Goal: Transaction & Acquisition: Book appointment/travel/reservation

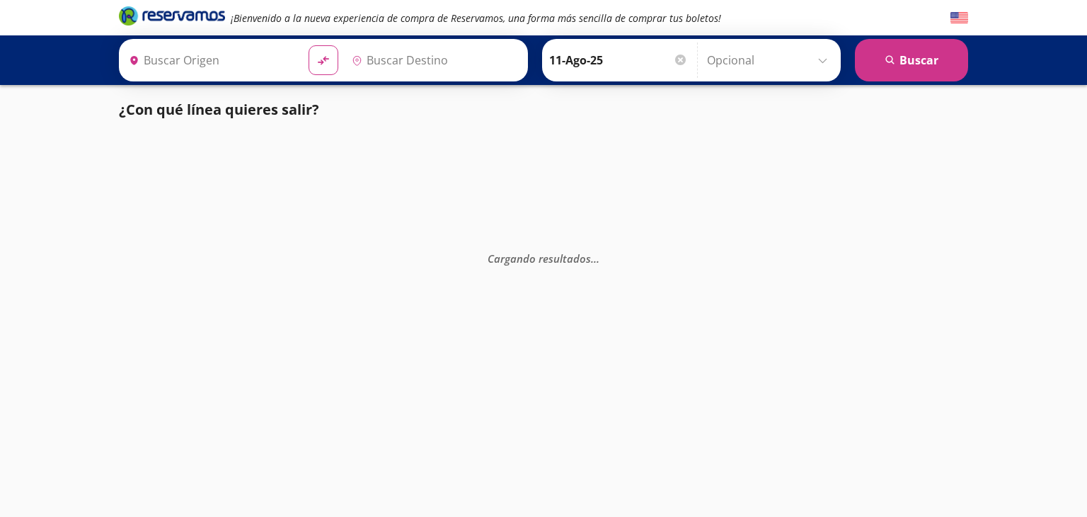
type input "Acapulco, [GEOGRAPHIC_DATA]"
type input "[GEOGRAPHIC_DATA], [GEOGRAPHIC_DATA]"
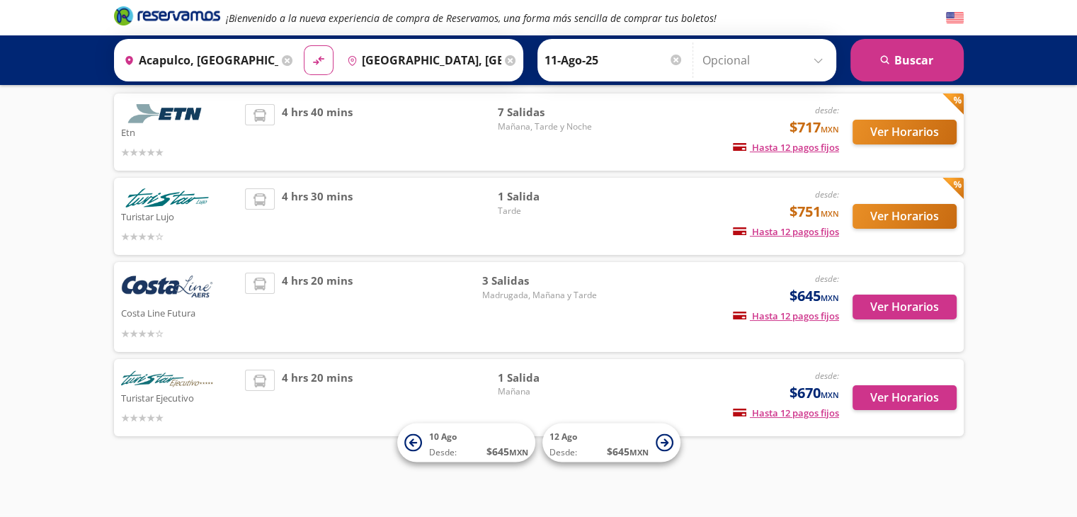
scroll to position [93, 0]
click at [899, 145] on div "Ver Horarios" at bounding box center [898, 132] width 118 height 56
click at [884, 133] on button "Ver Horarios" at bounding box center [904, 132] width 104 height 25
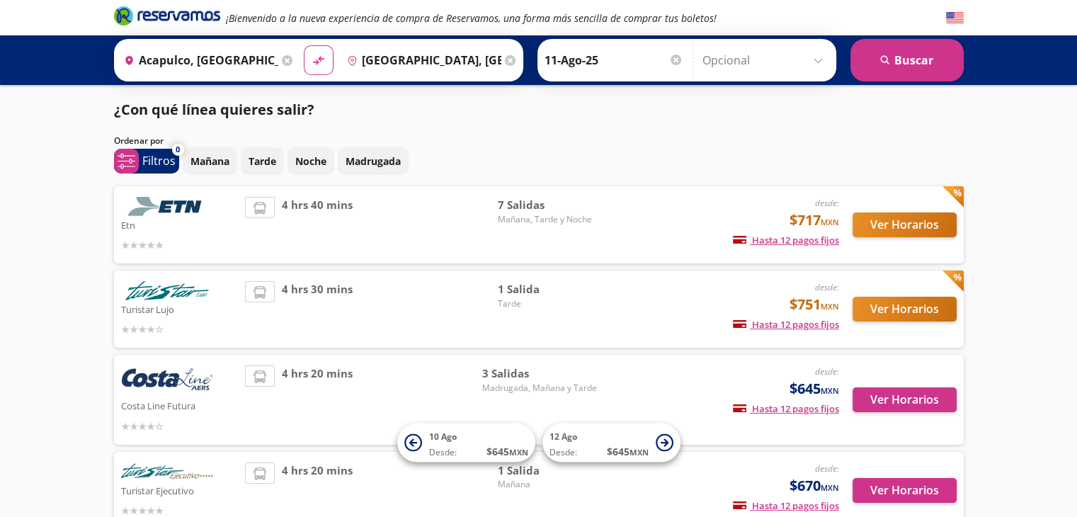
scroll to position [93, 0]
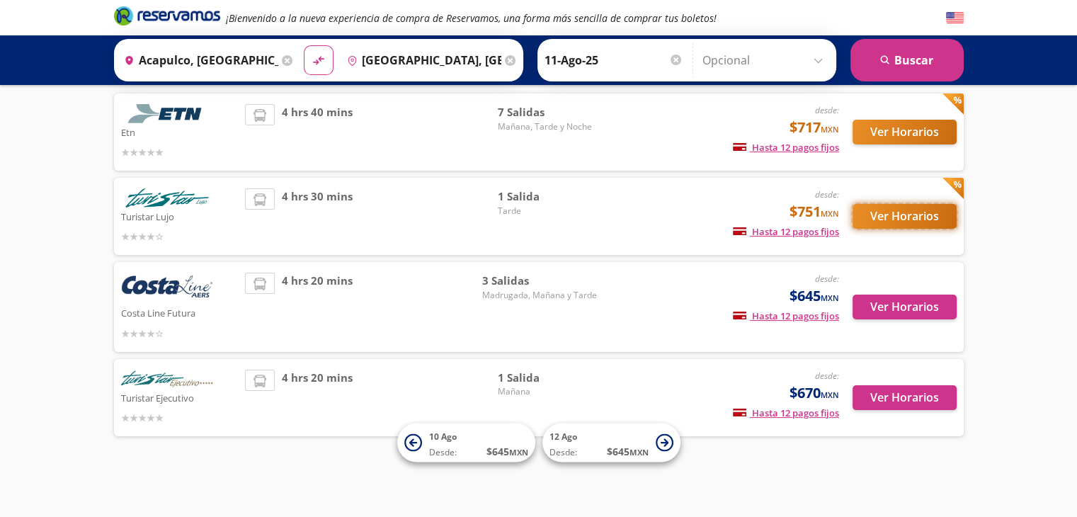
click at [925, 227] on button "Ver Horarios" at bounding box center [904, 216] width 104 height 25
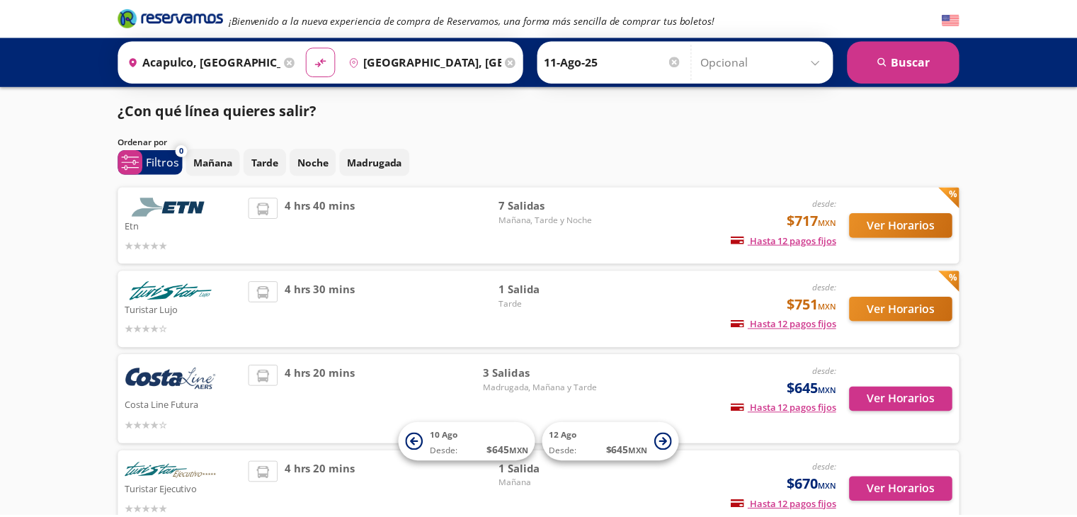
scroll to position [93, 0]
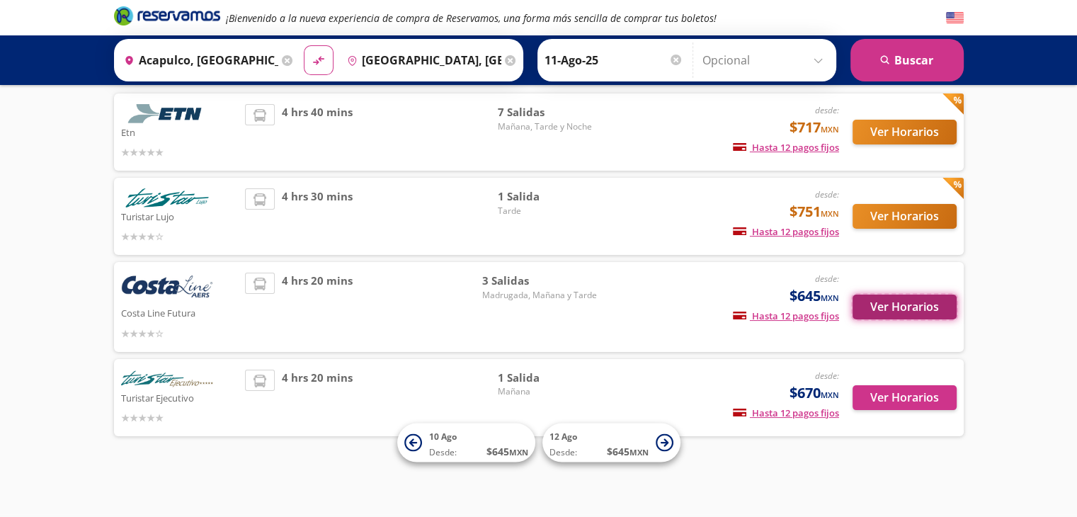
click at [869, 314] on button "Ver Horarios" at bounding box center [904, 307] width 104 height 25
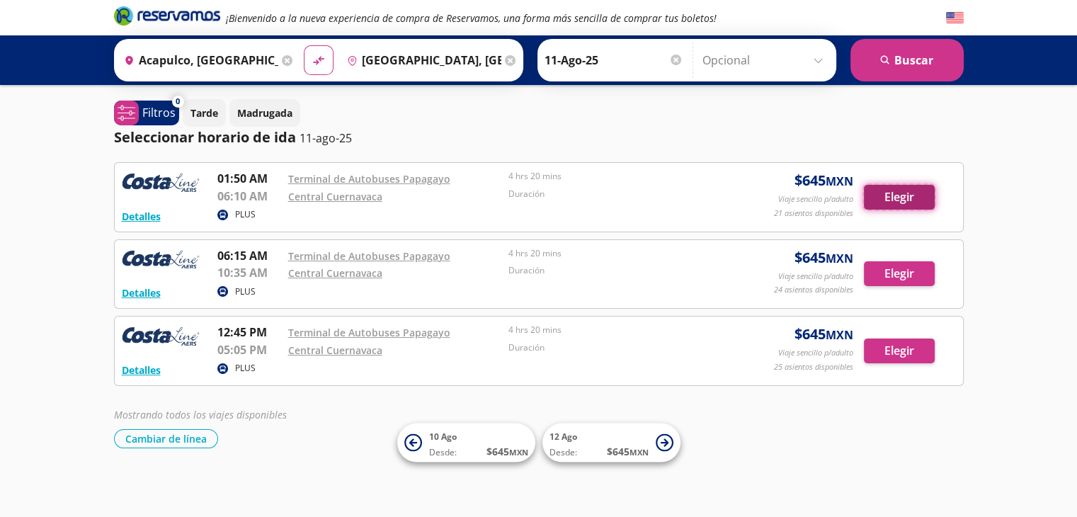
click at [886, 196] on button "Elegir" at bounding box center [899, 197] width 71 height 25
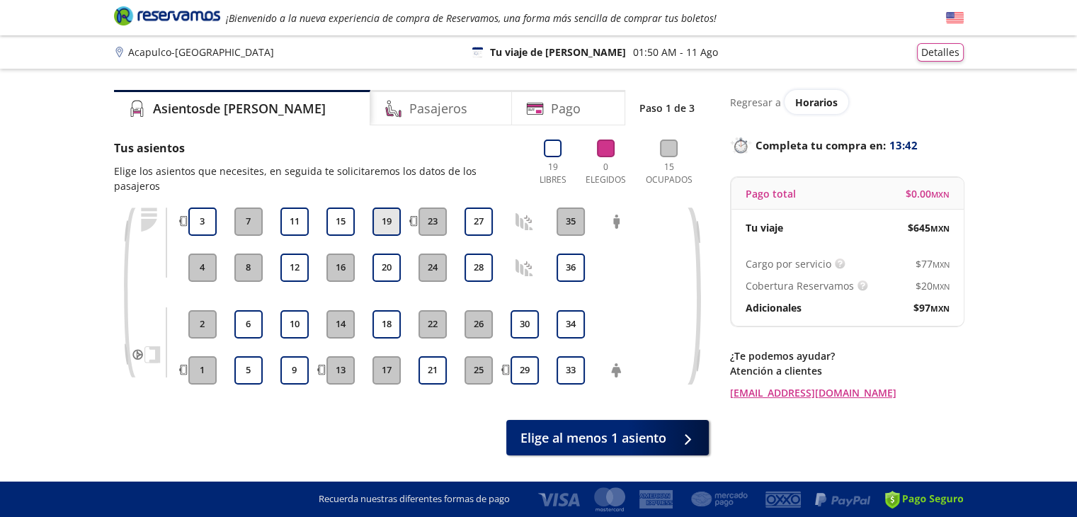
click at [386, 208] on button "19" at bounding box center [386, 221] width 28 height 28
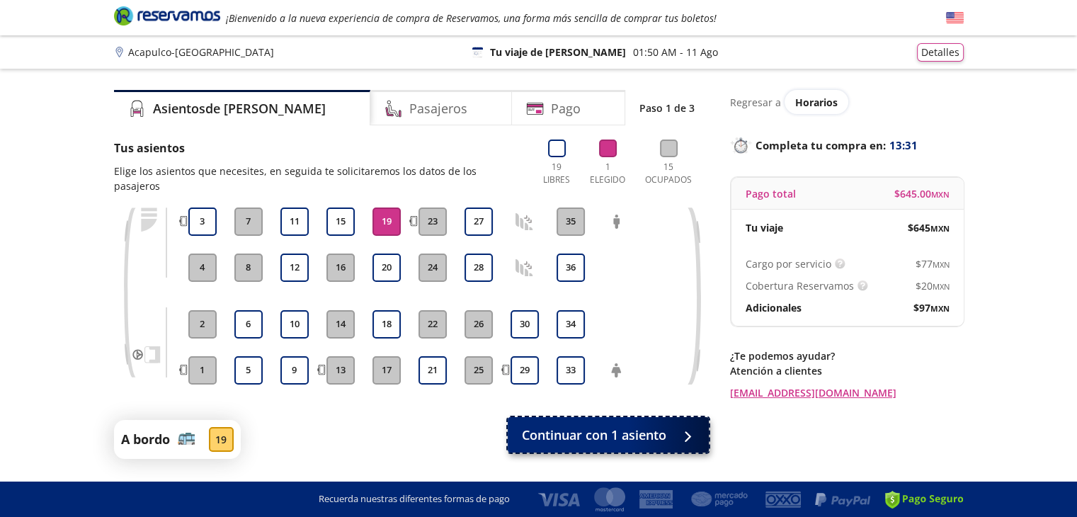
click at [620, 426] on span "Continuar con 1 asiento" at bounding box center [594, 435] width 144 height 19
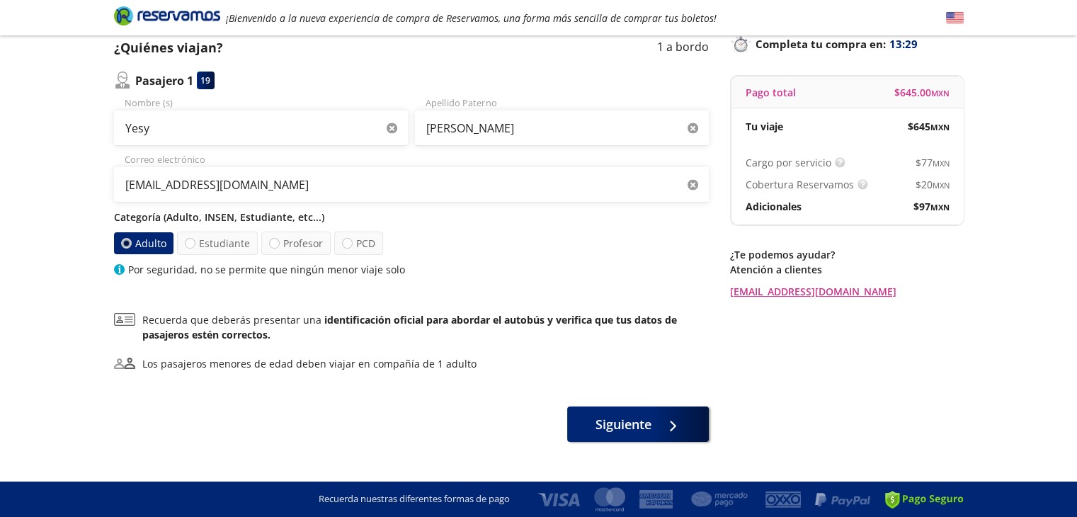
scroll to position [125, 0]
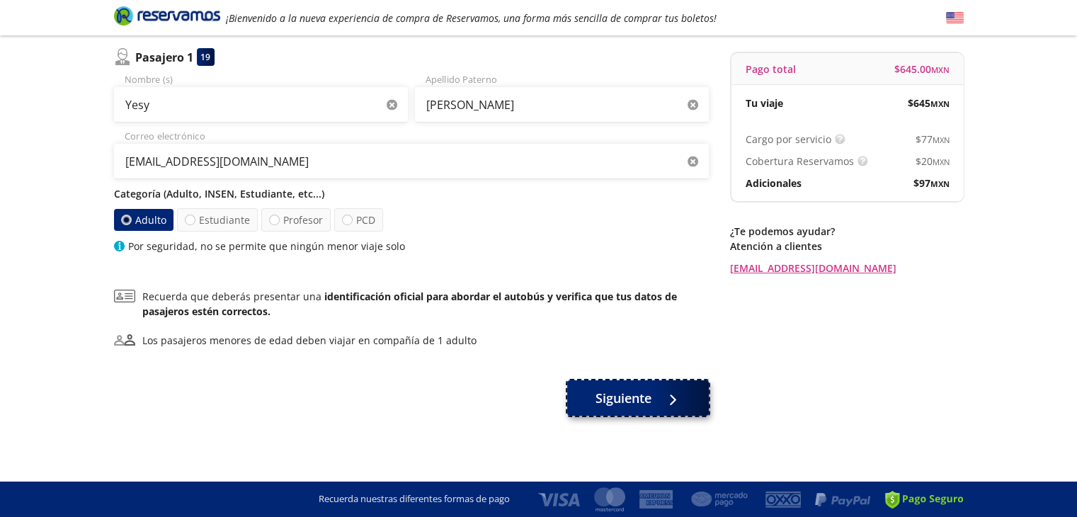
click at [644, 392] on span "Siguiente" at bounding box center [623, 398] width 56 height 19
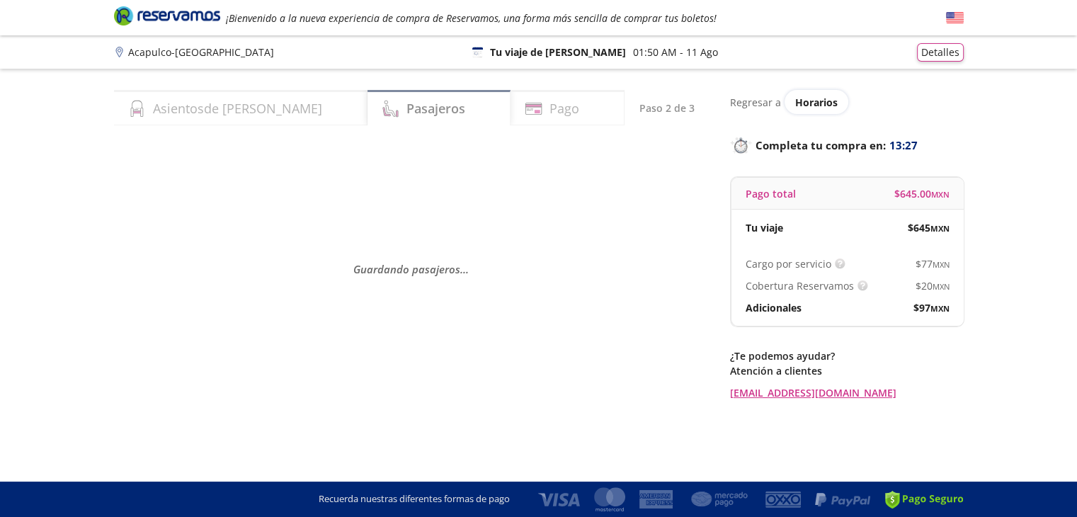
scroll to position [0, 0]
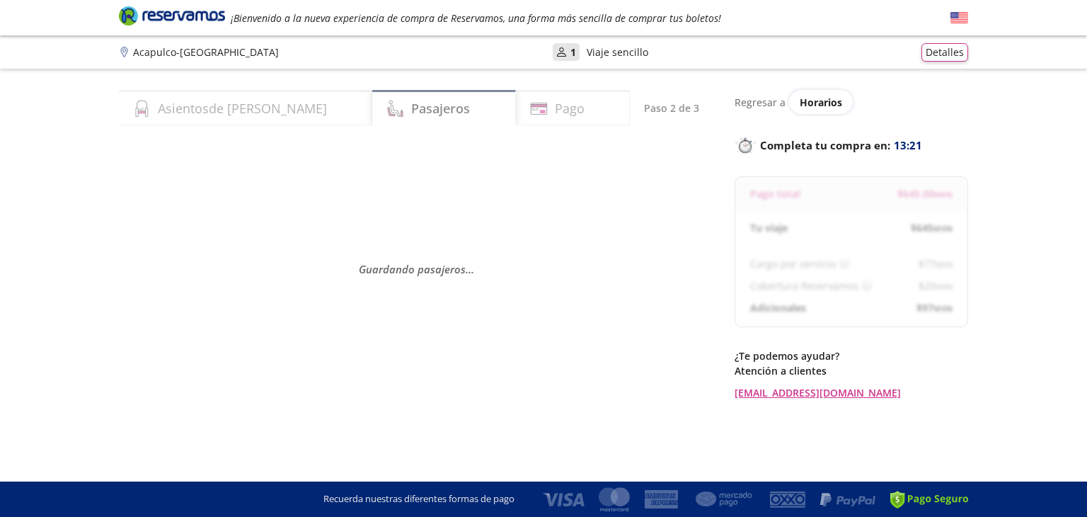
select select "MX"
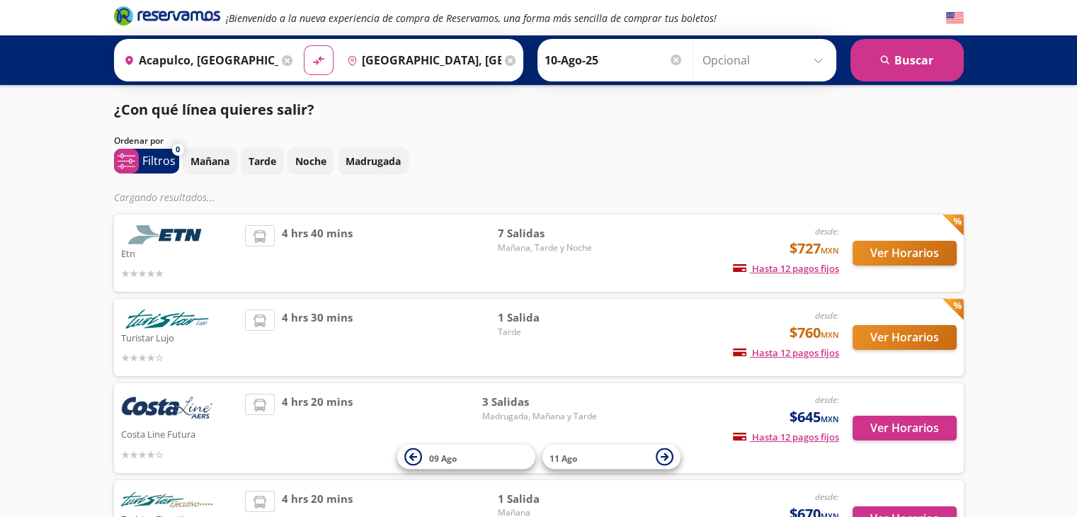
scroll to position [47, 0]
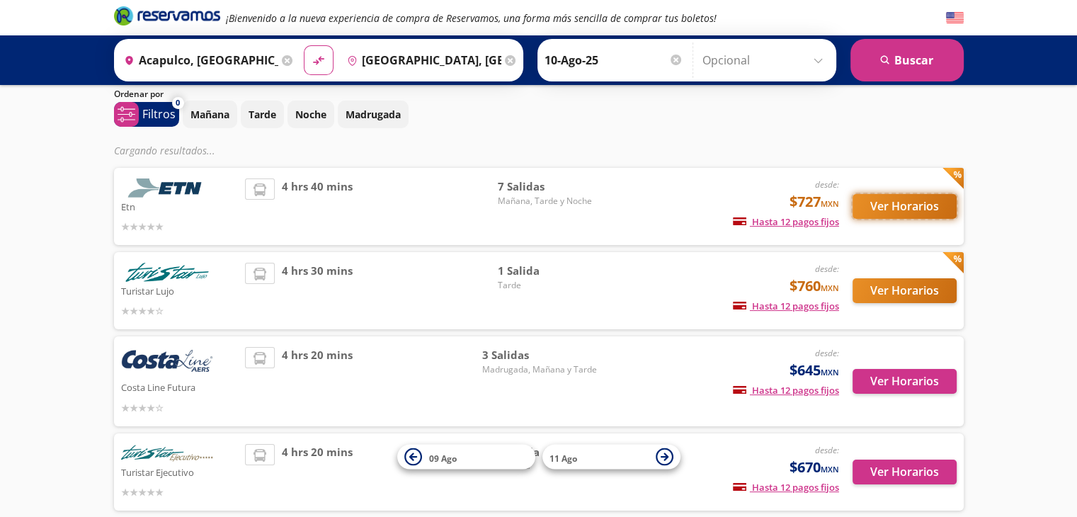
click at [926, 202] on button "Ver Horarios" at bounding box center [904, 206] width 104 height 25
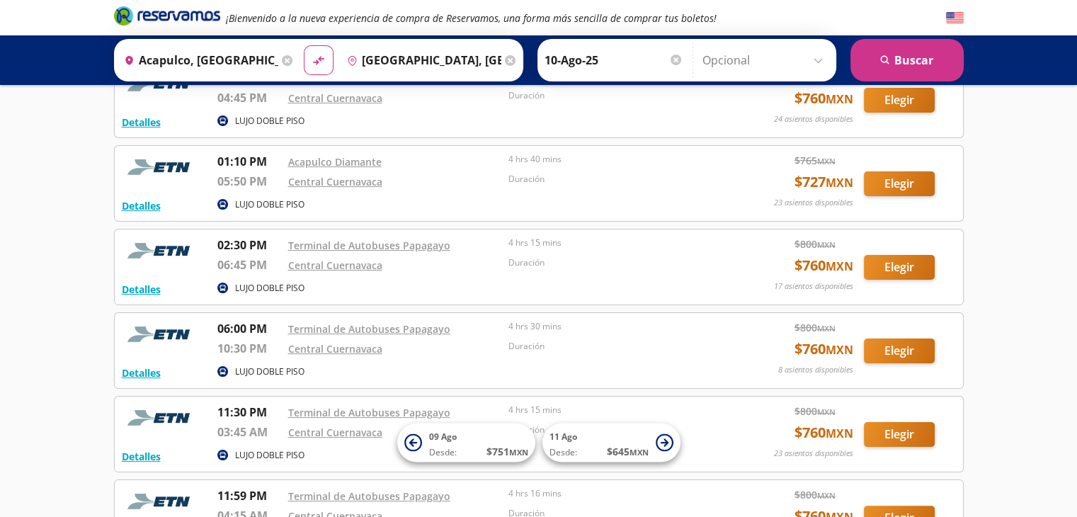
scroll to position [185, 0]
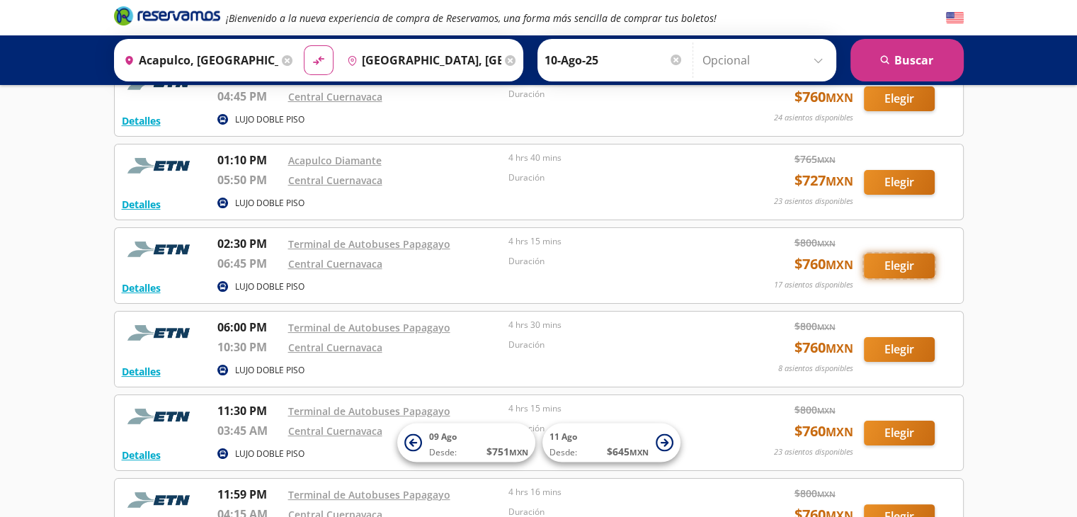
click at [910, 266] on button "Elegir" at bounding box center [899, 265] width 71 height 25
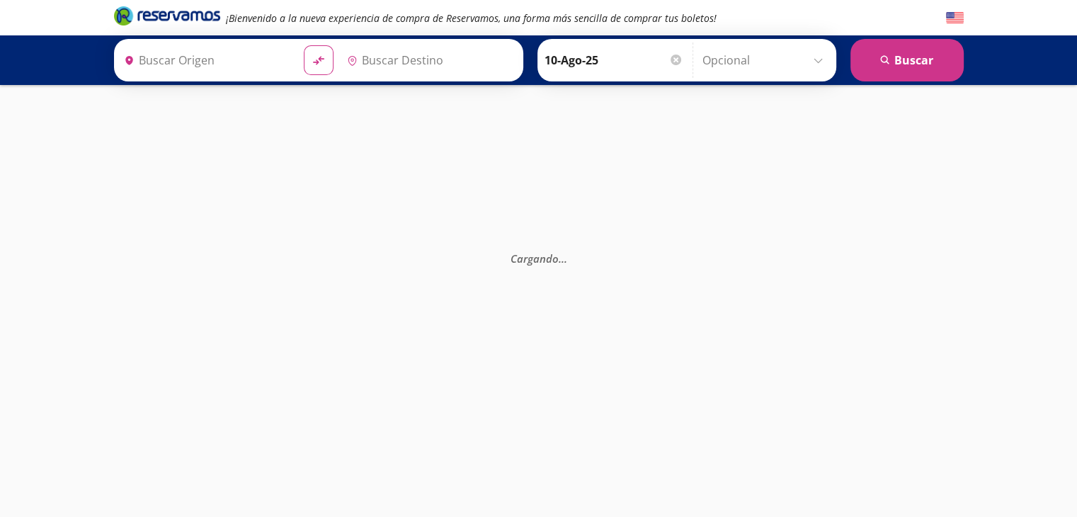
type input "Acapulco, [GEOGRAPHIC_DATA]"
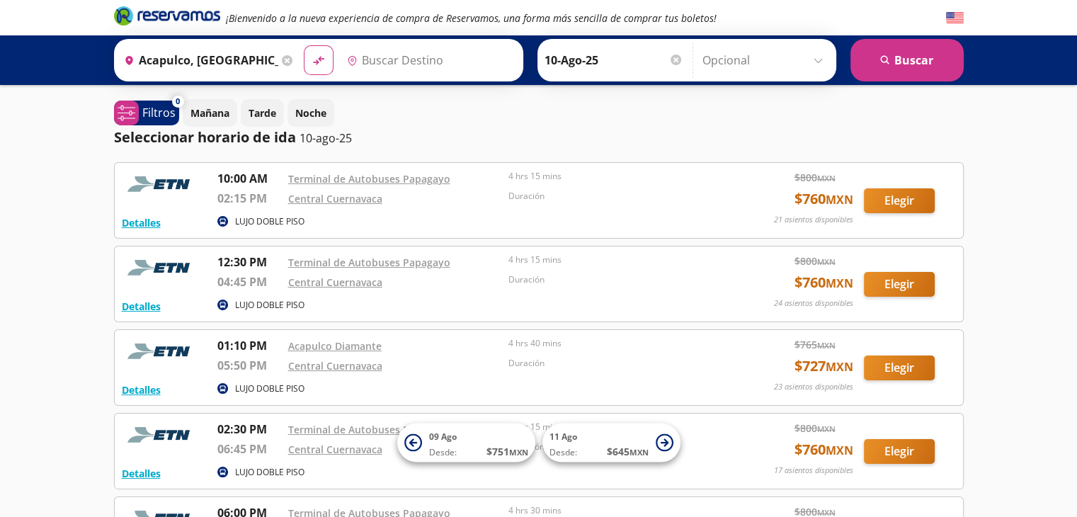
type input "[GEOGRAPHIC_DATA], [GEOGRAPHIC_DATA]"
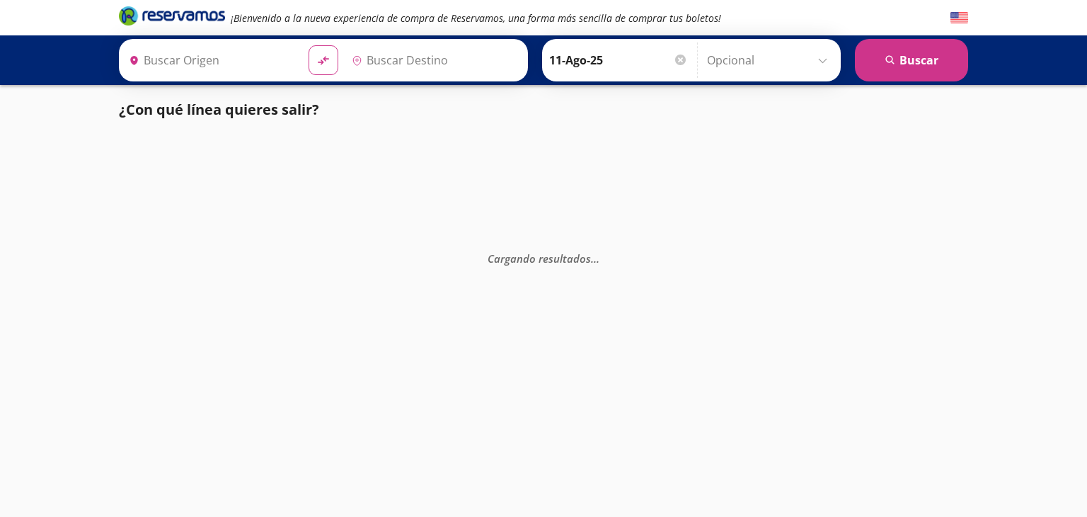
type input "Acapulco, [GEOGRAPHIC_DATA]"
type input "[GEOGRAPHIC_DATA], [GEOGRAPHIC_DATA]"
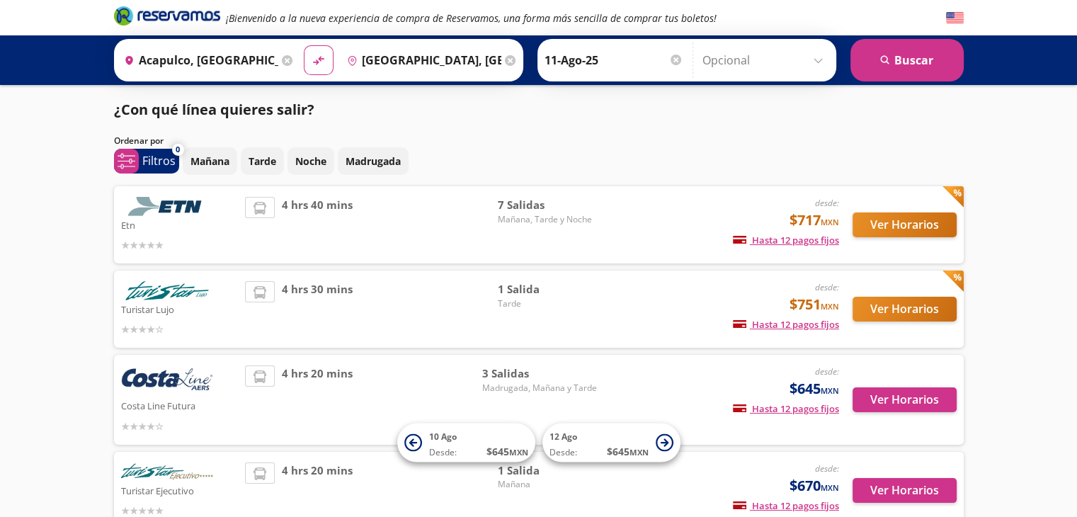
scroll to position [93, 0]
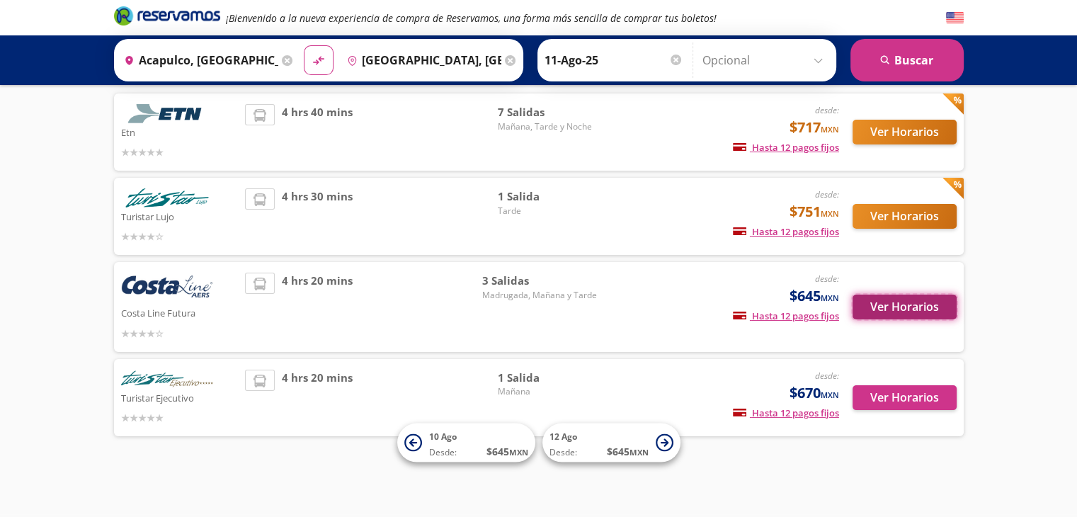
click at [932, 314] on button "Ver Horarios" at bounding box center [904, 307] width 104 height 25
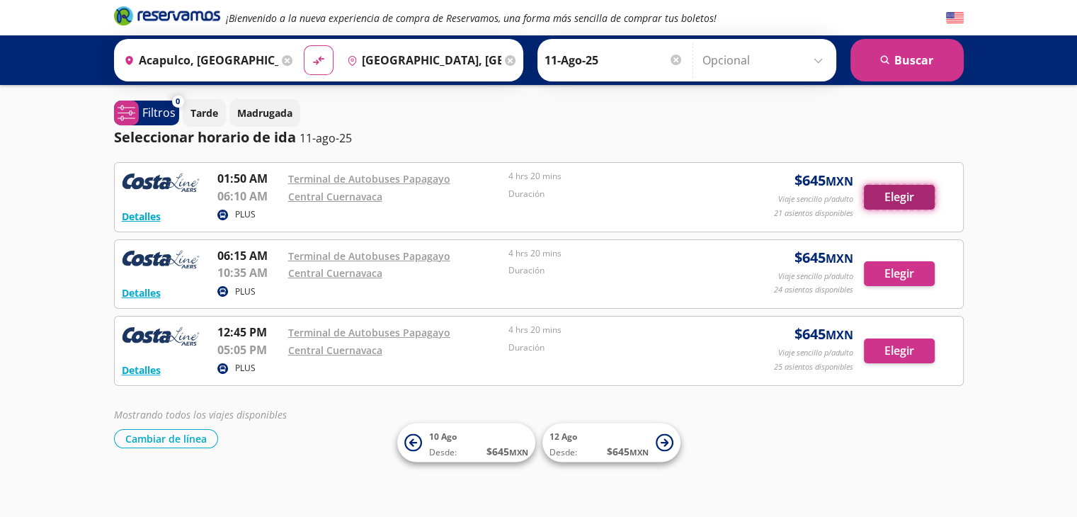
click at [898, 199] on button "Elegir" at bounding box center [899, 197] width 71 height 25
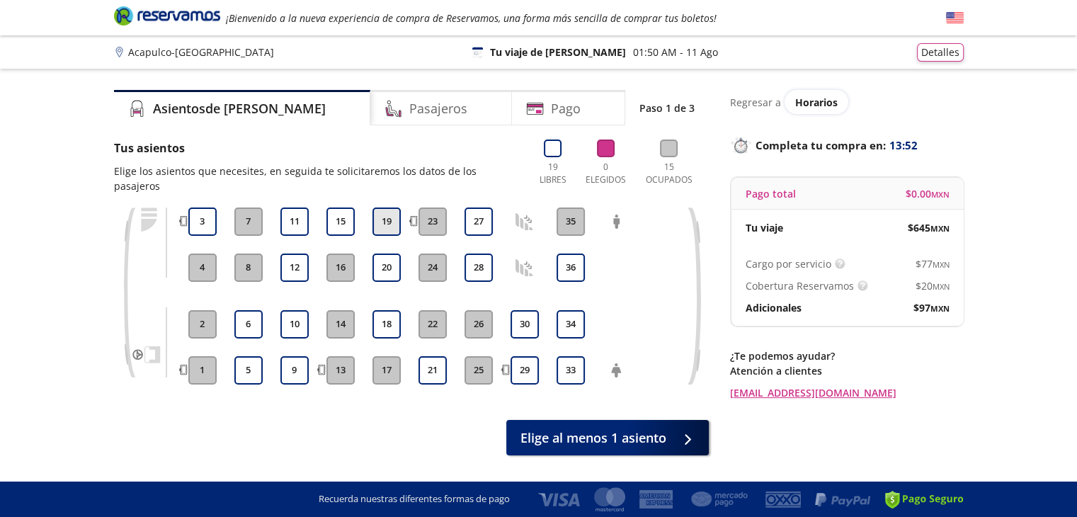
click at [389, 207] on button "19" at bounding box center [386, 221] width 28 height 28
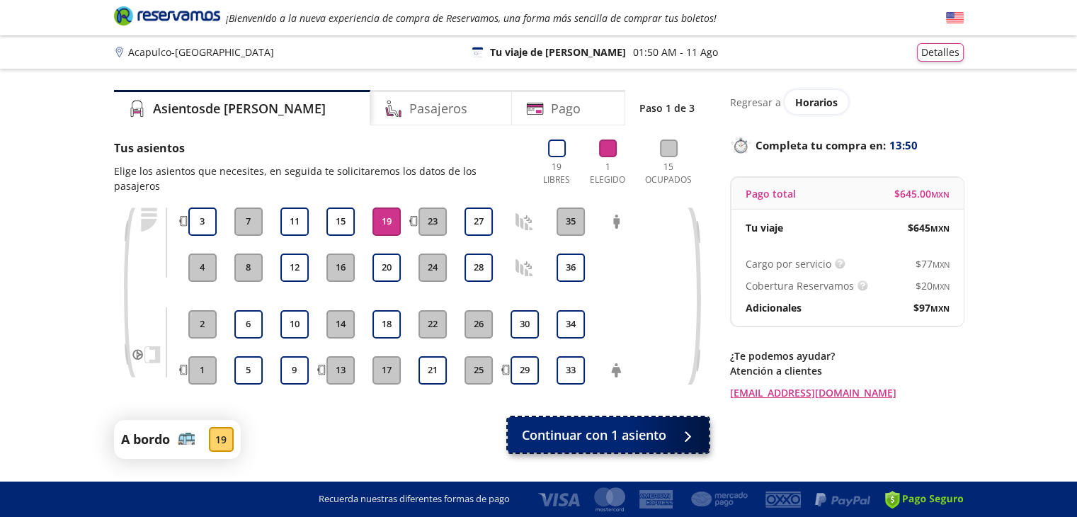
click at [574, 427] on span "Continuar con 1 asiento" at bounding box center [594, 435] width 144 height 19
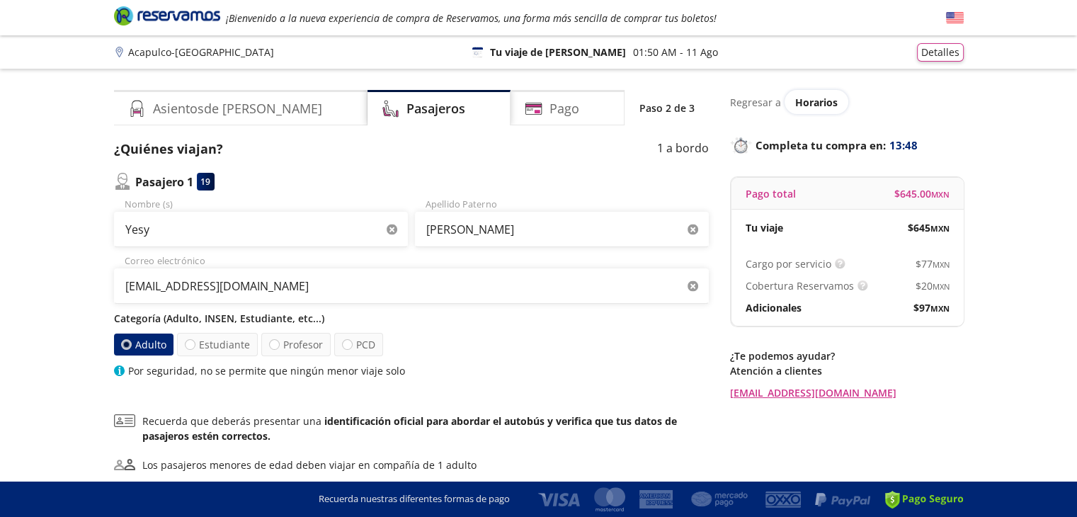
scroll to position [125, 0]
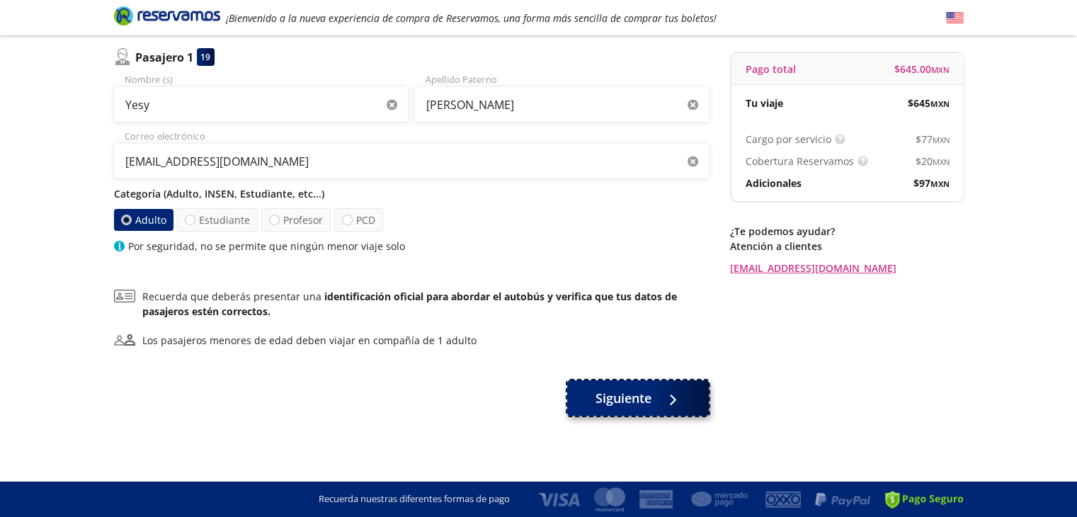
click at [603, 413] on button "Siguiente" at bounding box center [638, 397] width 142 height 35
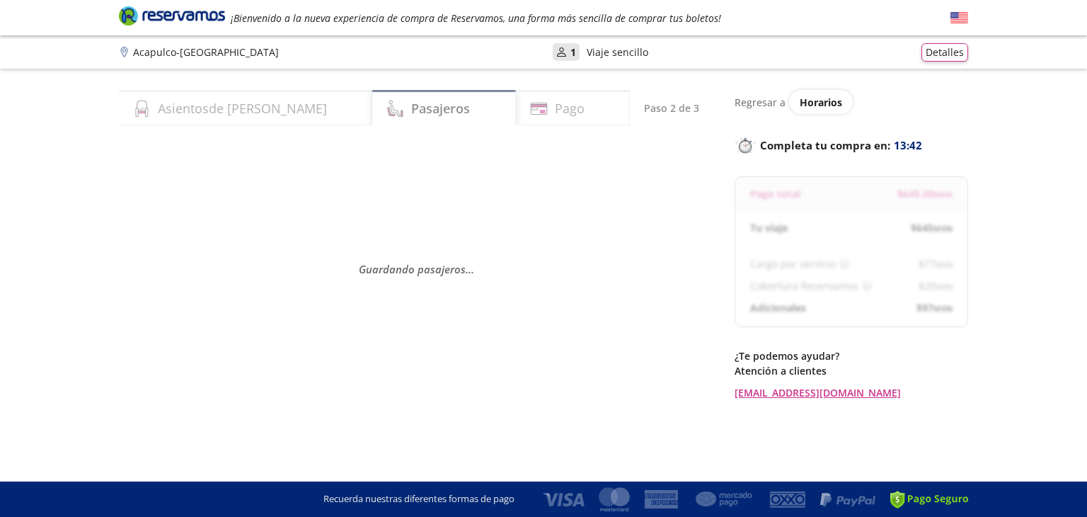
select select "MX"
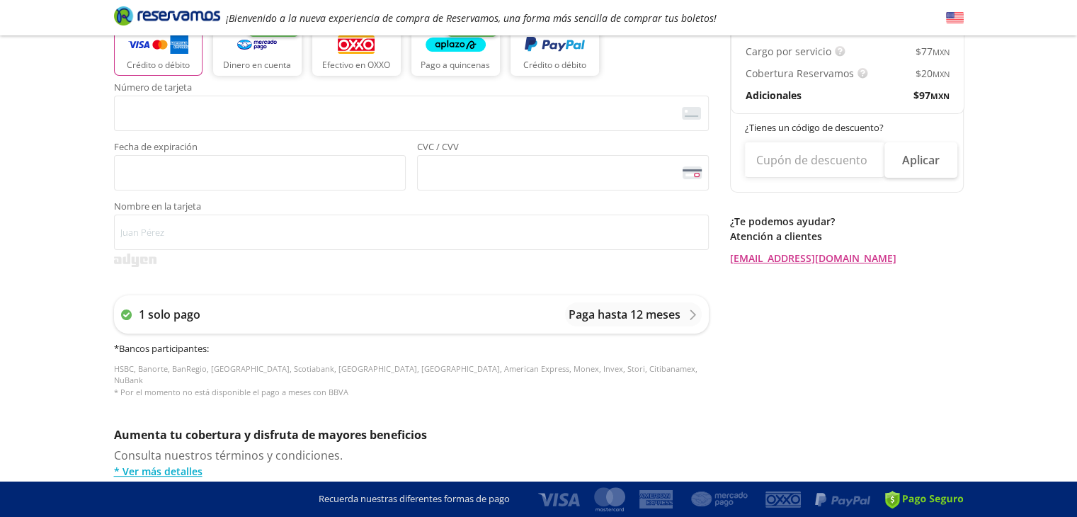
scroll to position [224, 0]
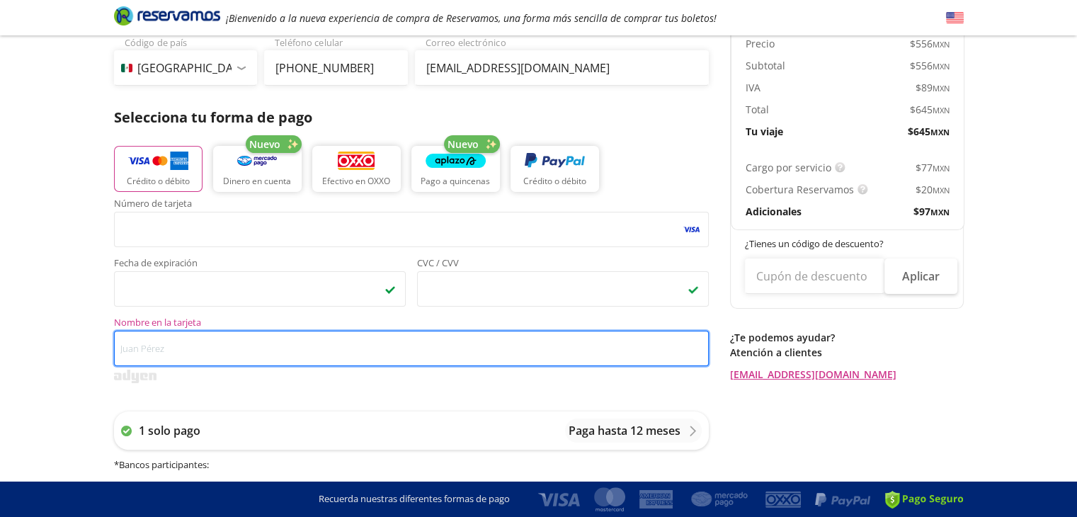
click at [386, 335] on input "Nombre en la tarjeta" at bounding box center [411, 348] width 595 height 35
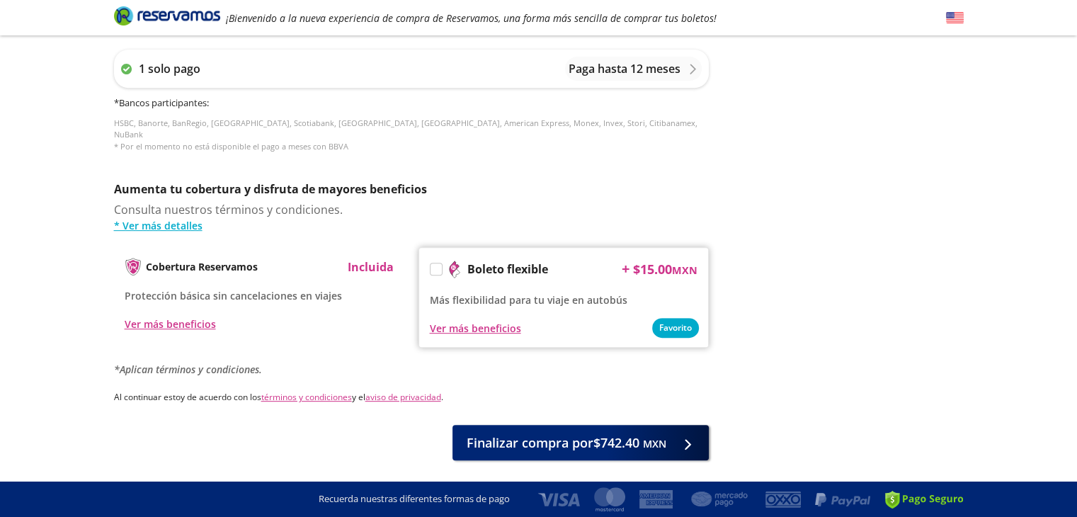
scroll to position [591, 0]
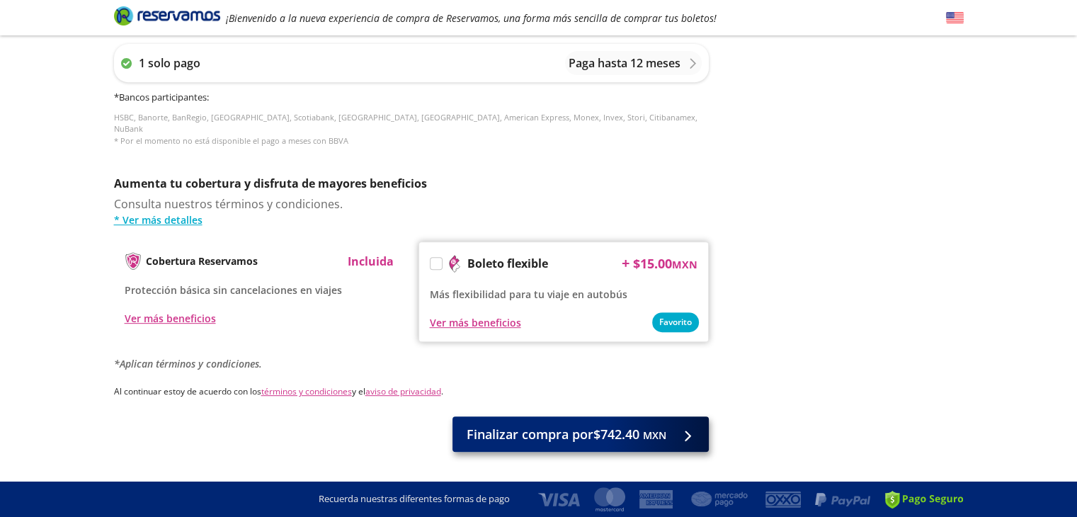
type input "[PERSON_NAME]"
click at [530, 425] on span "Finalizar compra por $742.40 MXN" at bounding box center [567, 434] width 200 height 19
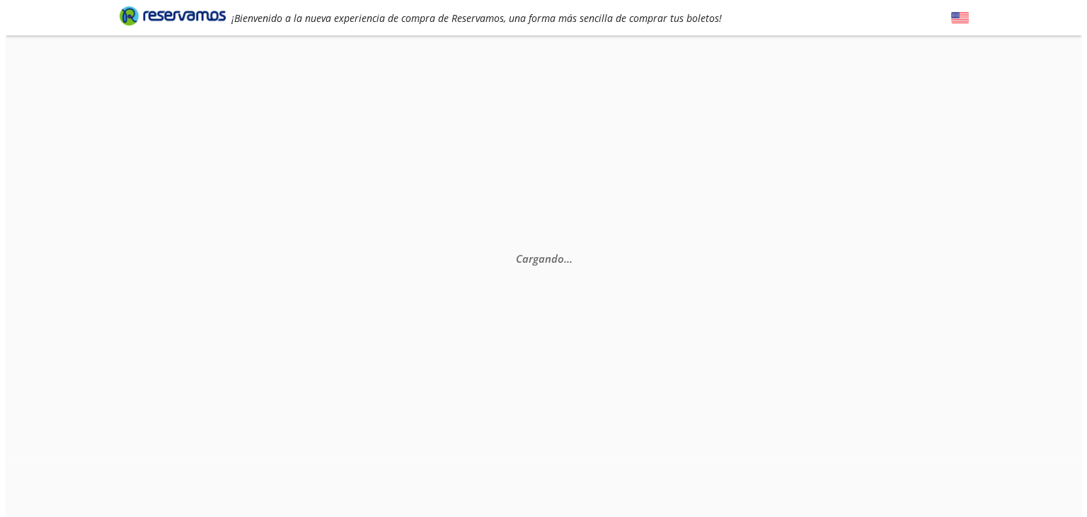
scroll to position [0, 0]
